Goal: Complete application form

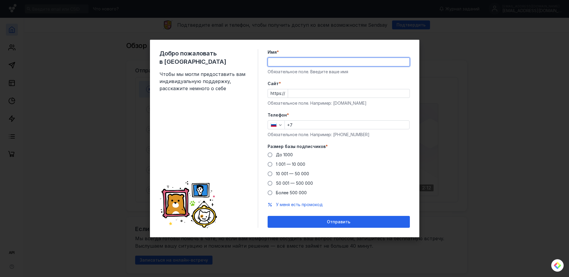
type input "[PERSON_NAME]"
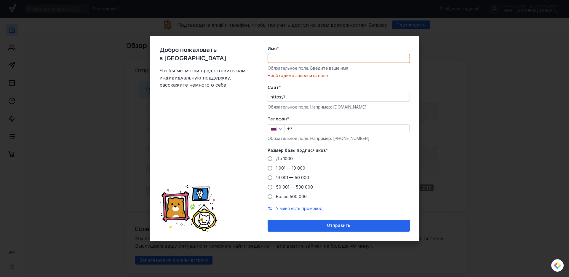
drag, startPoint x: 368, startPoint y: 103, endPoint x: 332, endPoint y: 103, distance: 35.6
click at [333, 103] on div "Cайт * https:// Обязательное поле. Например: [DOMAIN_NAME]" at bounding box center [339, 96] width 142 height 25
click at [333, 106] on div "Обязательное поле. Например: [DOMAIN_NAME]" at bounding box center [339, 107] width 142 height 6
drag, startPoint x: 334, startPoint y: 107, endPoint x: 372, endPoint y: 110, distance: 38.4
click at [373, 110] on form "Имя * Обязательное поле. Введите ваше имя [PERSON_NAME] заполнить поле [PERSON_…" at bounding box center [339, 139] width 142 height 186
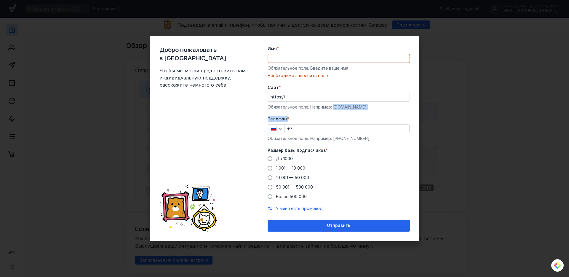
copy form "[DOMAIN_NAME] Телефон"
click at [336, 104] on div "Обязательное поле. Например: [DOMAIN_NAME]" at bounding box center [339, 107] width 142 height 6
click at [331, 106] on div "Обязательное поле. Например: [DOMAIN_NAME]" at bounding box center [339, 107] width 142 height 6
click at [333, 106] on div "Обязательное поле. Например: [DOMAIN_NAME]" at bounding box center [339, 107] width 142 height 6
drag, startPoint x: 334, startPoint y: 107, endPoint x: 371, endPoint y: 108, distance: 37.4
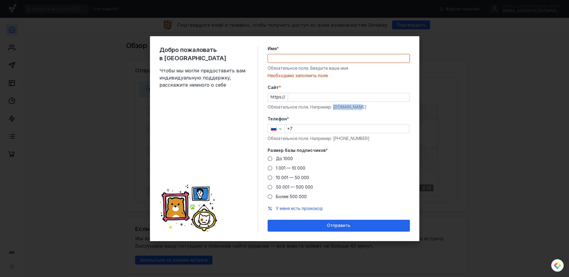
click at [371, 108] on div "Обязательное поле. Например: [DOMAIN_NAME]" at bounding box center [339, 107] width 142 height 6
copy div "[DOMAIN_NAME]"
click at [304, 98] on input "Cайт *" at bounding box center [349, 97] width 122 height 8
paste input "[DOMAIN_NAME]"
type input "[DOMAIN_NAME]"
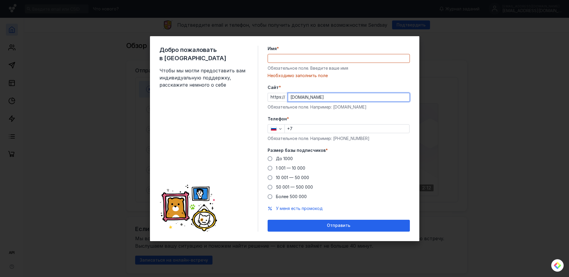
click at [292, 63] on div "Имя * Обязательное поле. Введите ваше имя [PERSON_NAME] заполнить поле" at bounding box center [339, 62] width 142 height 33
click at [291, 60] on input "Имя *" at bounding box center [339, 58] width 142 height 8
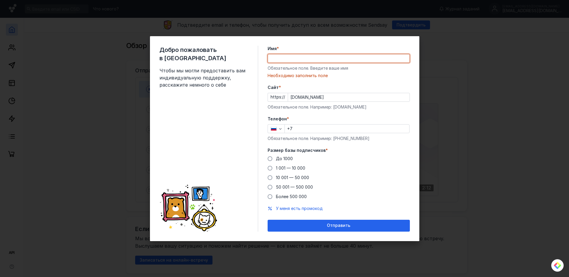
paste input "[DOMAIN_NAME]"
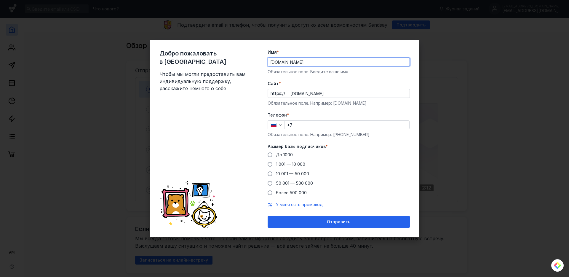
drag, startPoint x: 286, startPoint y: 63, endPoint x: 304, endPoint y: 63, distance: 17.8
click at [304, 63] on input "[DOMAIN_NAME]" at bounding box center [339, 62] width 142 height 8
type input "example"
click at [304, 125] on input "+7" at bounding box center [347, 125] width 125 height 8
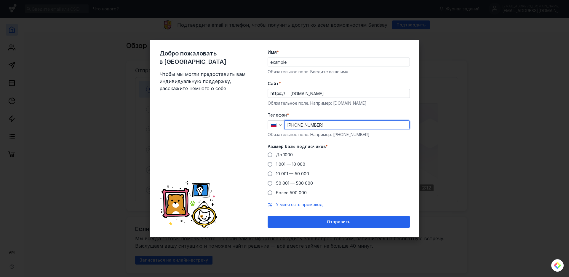
drag, startPoint x: 303, startPoint y: 124, endPoint x: 341, endPoint y: 124, distance: 37.9
click at [341, 124] on input "[PHONE_NUMBER]" at bounding box center [347, 125] width 125 height 8
type input "[PHONE_NUMBER]"
click at [280, 155] on span "До 1000" at bounding box center [284, 154] width 17 height 5
click at [0, 0] on input "До 1000" at bounding box center [0, 0] width 0 height 0
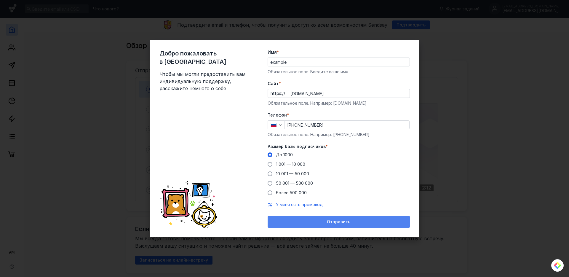
click at [291, 224] on div "Отправить" at bounding box center [339, 221] width 136 height 5
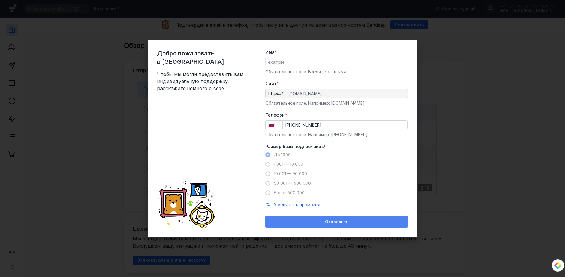
click at [331, 222] on span "Отправить" at bounding box center [336, 221] width 23 height 5
